Goal: Entertainment & Leisure: Consume media (video, audio)

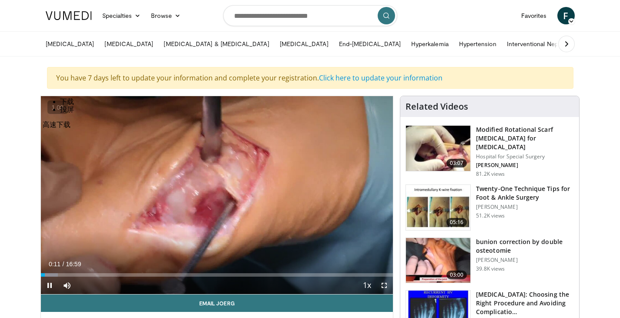
click at [388, 283] on span "Video Player" at bounding box center [383, 285] width 17 height 17
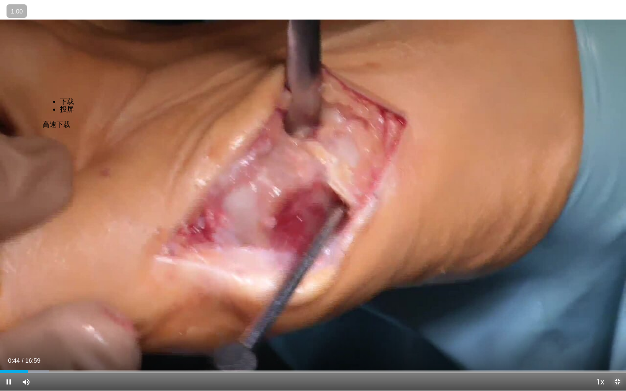
click at [619, 318] on span "Video Player" at bounding box center [617, 382] width 17 height 17
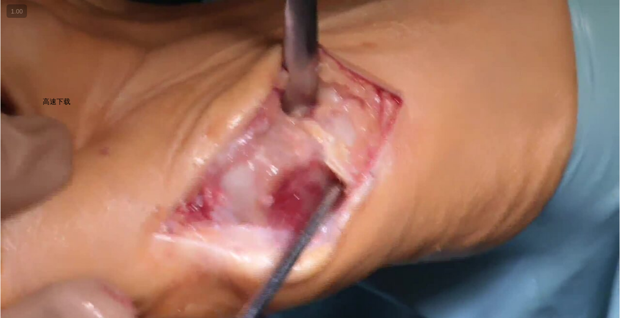
scroll to position [975, 0]
